Goal: Navigation & Orientation: Find specific page/section

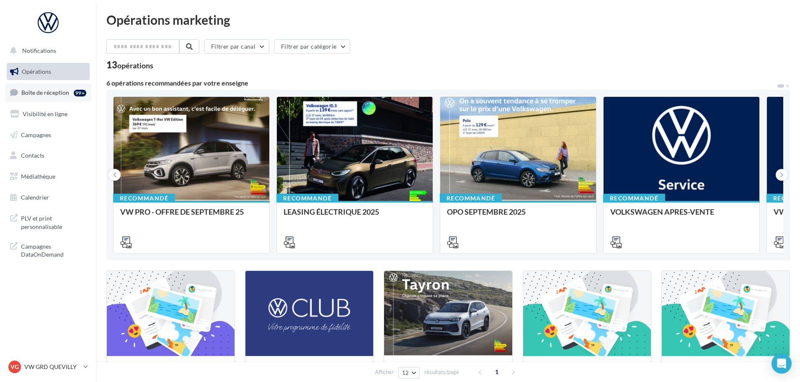
click at [52, 93] on span "Boîte de réception" at bounding box center [45, 92] width 48 height 7
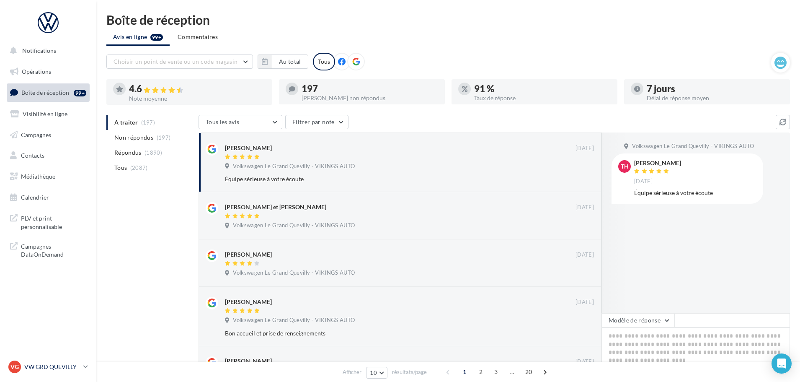
click at [53, 364] on p "VW GRD QUEVILLY" at bounding box center [52, 366] width 56 height 8
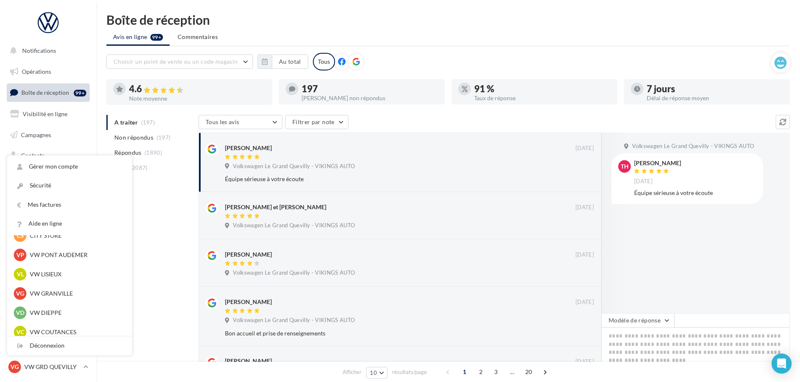
scroll to position [209, 0]
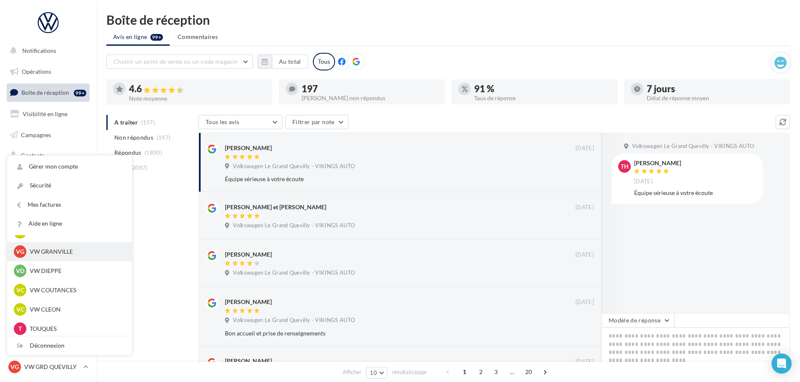
click at [45, 251] on p "VW GRANVILLE" at bounding box center [76, 251] width 92 height 8
